Goal: Find specific page/section: Locate a particular part of the current website

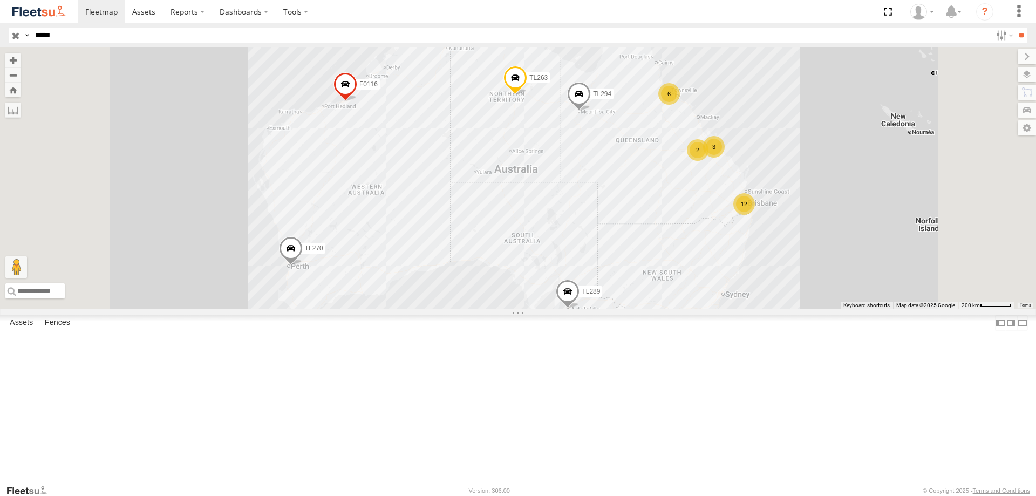
type input "*****"
click at [1015, 28] on input "**" at bounding box center [1021, 36] width 12 height 16
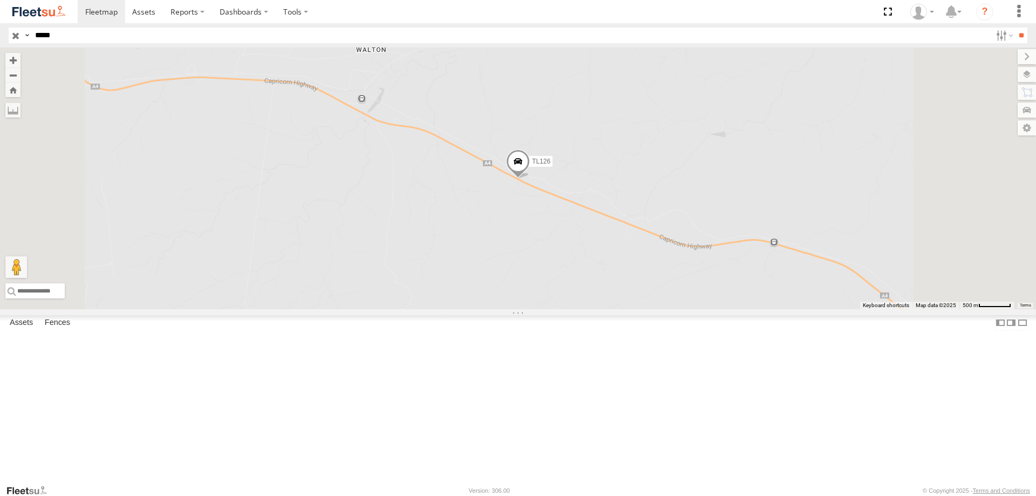
click at [530, 179] on span at bounding box center [518, 163] width 24 height 29
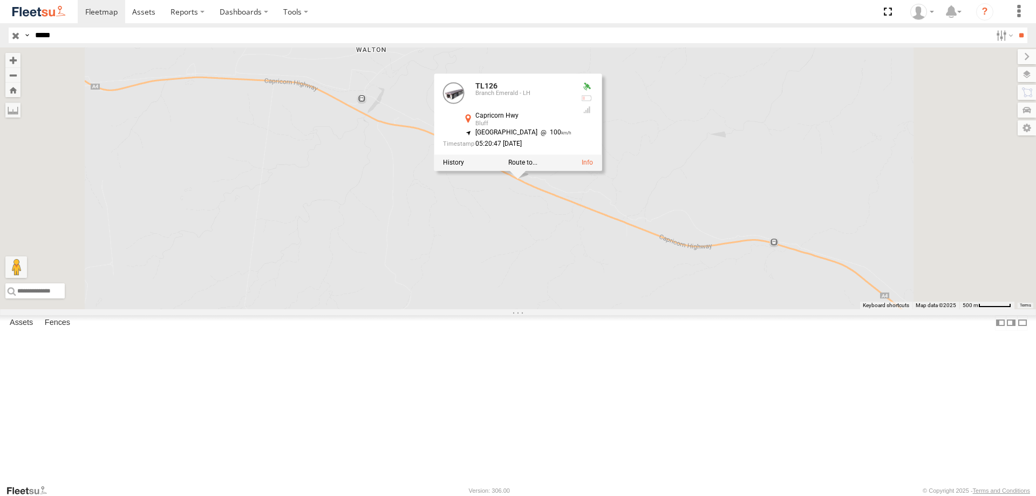
click at [657, 309] on div "TL126 TL126 Branch Emerald - [GEOGRAPHIC_DATA] -23.59884 , [STREET_ADDRESS] 100…" at bounding box center [518, 178] width 1036 height 262
